Goal: Obtain resource: Obtain resource

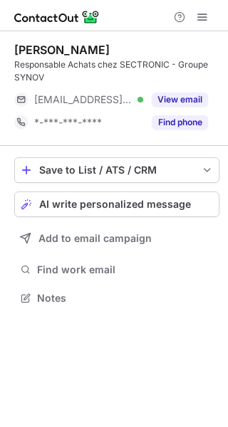
scroll to position [288, 228]
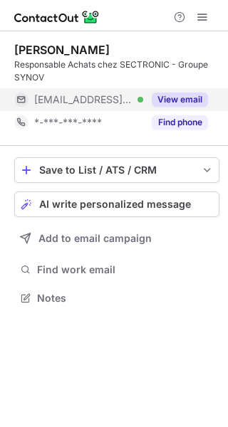
click at [182, 94] on button "View email" at bounding box center [180, 100] width 56 height 14
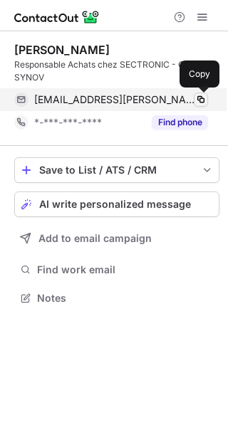
click at [198, 98] on span at bounding box center [200, 99] width 11 height 11
